Goal: Information Seeking & Learning: Understand process/instructions

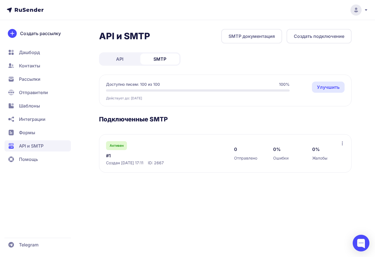
click at [344, 144] on icon at bounding box center [342, 143] width 4 height 4
click at [345, 118] on h3 "Подключенные SMTP" at bounding box center [225, 119] width 252 height 8
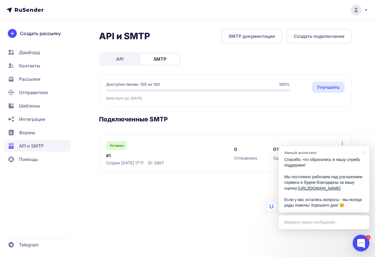
click at [241, 32] on link "SMTP документация" at bounding box center [251, 36] width 61 height 15
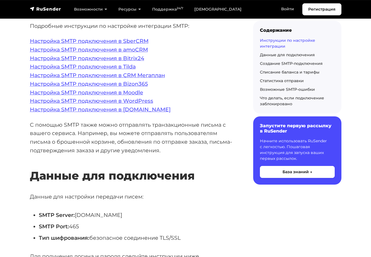
scroll to position [195, 0]
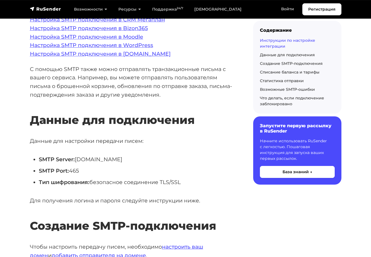
drag, startPoint x: 124, startPoint y: 163, endPoint x: 77, endPoint y: 160, distance: 47.2
click at [77, 160] on li "SMTP Server: [DOMAIN_NAME]" at bounding box center [137, 159] width 196 height 9
copy li "smtp.rusender.ru"
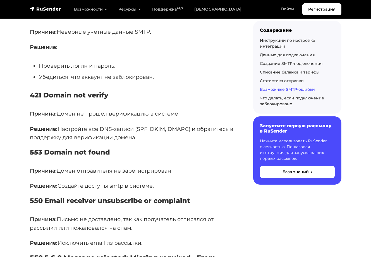
scroll to position [2175, 0]
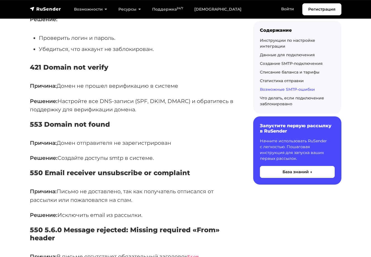
click at [201, 52] on li "Убедиться, что аккаунт не заблокирован." at bounding box center [137, 49] width 196 height 9
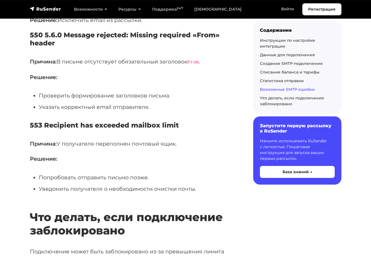
scroll to position [2399, 0]
